Goal: Information Seeking & Learning: Learn about a topic

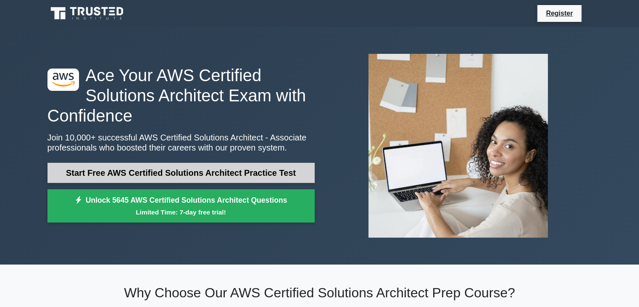
click at [195, 174] on link "Start Free AWS Certified Solutions Architect Practice Test" at bounding box center [180, 173] width 267 height 20
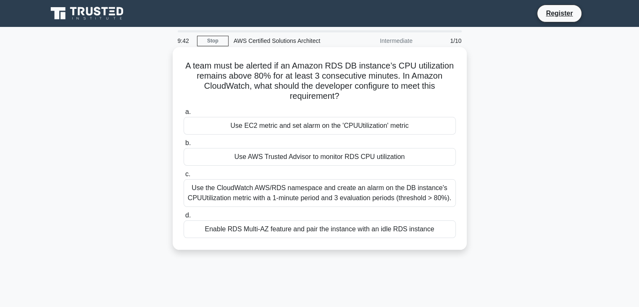
click at [234, 125] on div "Use EC2 metric and set alarm on the 'CPUUtilization' metric" at bounding box center [320, 126] width 272 height 18
click at [184, 115] on input "a. Use EC2 metric and set alarm on the 'CPUUtilization' metric" at bounding box center [184, 111] width 0 height 5
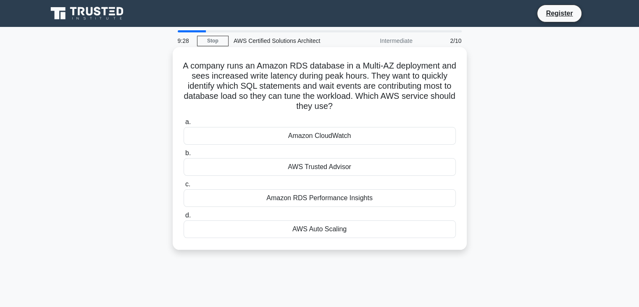
click at [338, 167] on div "AWS Trusted Advisor" at bounding box center [320, 167] width 272 height 18
click at [184, 156] on input "b. AWS Trusted Advisor" at bounding box center [184, 152] width 0 height 5
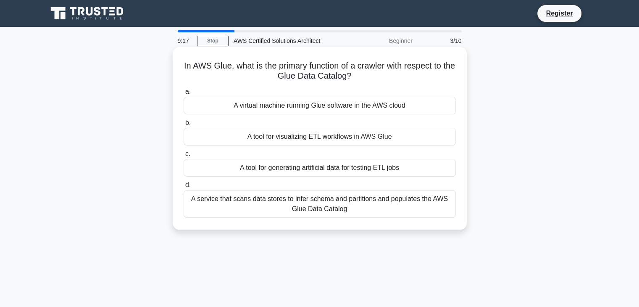
click at [312, 139] on div "A tool for visualizing ETL workflows in AWS Glue" at bounding box center [320, 137] width 272 height 18
click at [184, 126] on input "b. A tool for visualizing ETL workflows in AWS Glue" at bounding box center [184, 122] width 0 height 5
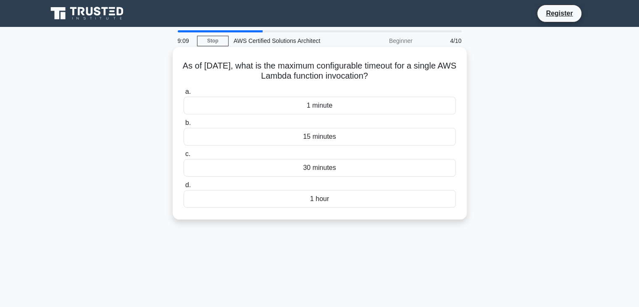
click at [294, 134] on div "15 minutes" at bounding box center [320, 137] width 272 height 18
click at [184, 126] on input "b. 15 minutes" at bounding box center [184, 122] width 0 height 5
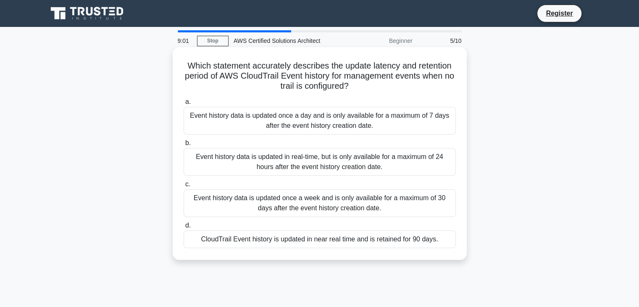
click at [337, 159] on div "Event history data is updated in real-time, but is only available for a maximum…" at bounding box center [320, 162] width 272 height 28
click at [184, 146] on input "b. Event history data is updated in real-time, but is only available for a maxi…" at bounding box center [184, 142] width 0 height 5
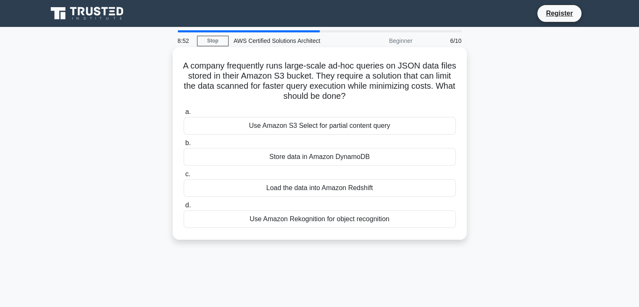
click at [327, 160] on div "Store data in Amazon DynamoDB" at bounding box center [320, 157] width 272 height 18
click at [184, 146] on input "b. Store data in Amazon DynamoDB" at bounding box center [184, 142] width 0 height 5
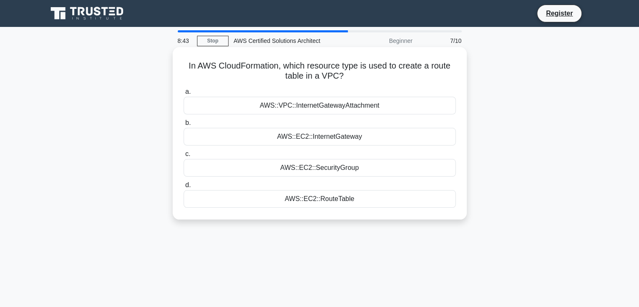
click at [333, 137] on div "AWS::EC2::InternetGateway" at bounding box center [320, 137] width 272 height 18
click at [184, 126] on input "b. AWS::EC2::InternetGateway" at bounding box center [184, 122] width 0 height 5
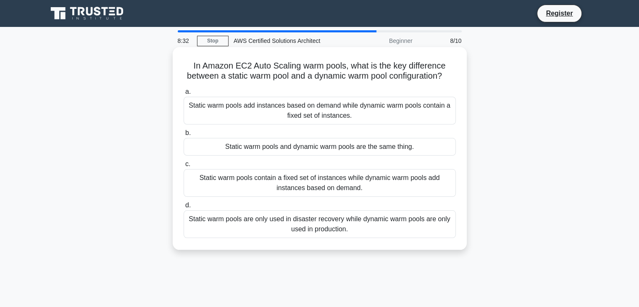
click at [245, 189] on div "Static warm pools contain a fixed set of instances while dynamic warm pools add…" at bounding box center [320, 183] width 272 height 28
click at [184, 167] on input "c. Static warm pools contain a fixed set of instances while dynamic warm pools …" at bounding box center [184, 163] width 0 height 5
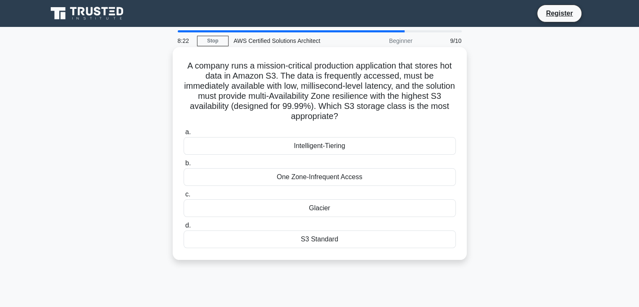
click at [345, 175] on div "One Zone-Infrequent Access" at bounding box center [320, 177] width 272 height 18
click at [184, 166] on input "b. One Zone-Infrequent Access" at bounding box center [184, 163] width 0 height 5
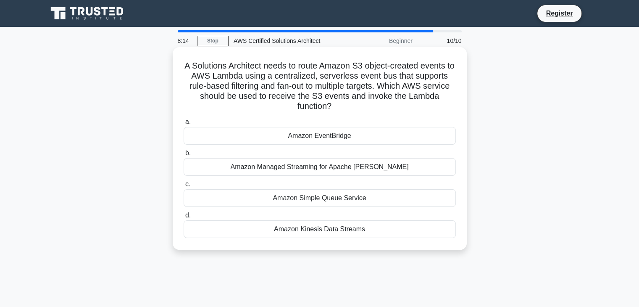
click at [305, 196] on div "Amazon Simple Queue Service" at bounding box center [320, 198] width 272 height 18
click at [184, 187] on input "c. Amazon Simple Queue Service" at bounding box center [184, 184] width 0 height 5
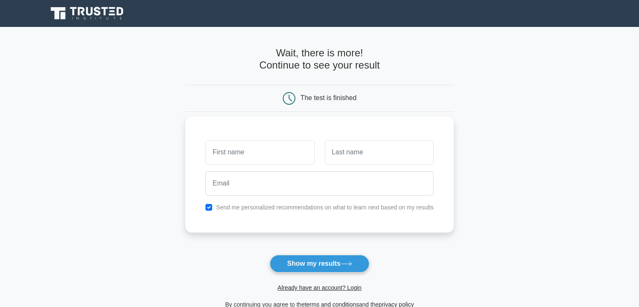
click at [275, 145] on input "text" at bounding box center [259, 152] width 109 height 24
type input "[PERSON_NAME]"
click at [339, 158] on input "text" at bounding box center [379, 152] width 109 height 24
type input "Thuane"
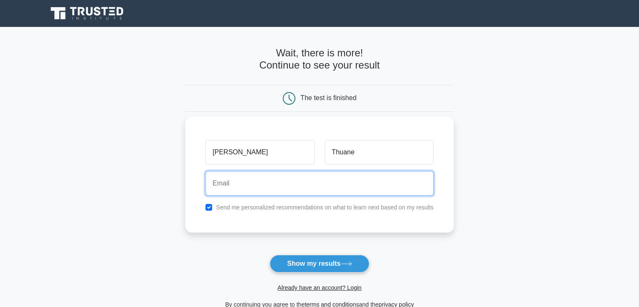
click at [280, 182] on input "email" at bounding box center [319, 183] width 228 height 24
type input "[EMAIL_ADDRESS][DOMAIN_NAME]"
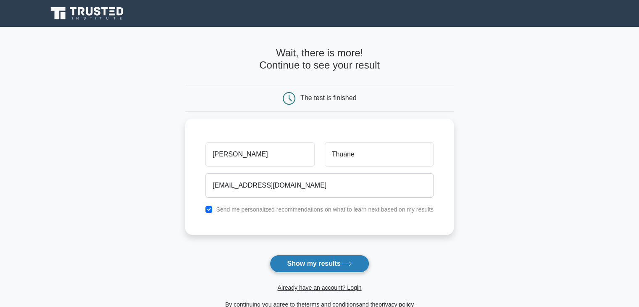
click at [303, 262] on button "Show my results" at bounding box center [319, 264] width 99 height 18
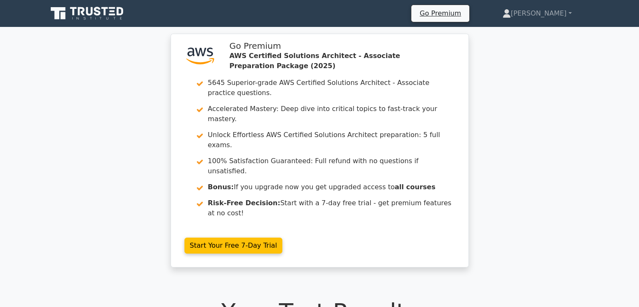
click at [226, 22] on div "Go Premium Kennedy Tiroyaone Profile Settings Profile Settings Go Premium Kenne…" at bounding box center [363, 14] width 457 height 18
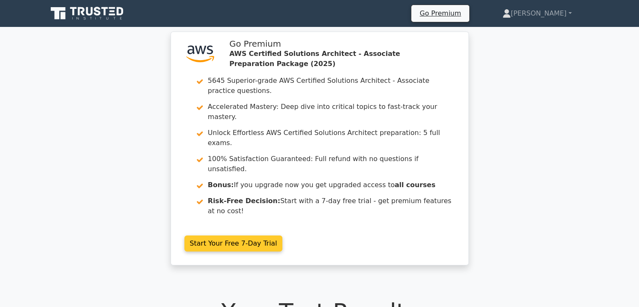
click at [218, 235] on link "Start Your Free 7-Day Trial" at bounding box center [233, 243] width 98 height 16
